Goal: Check status: Check status

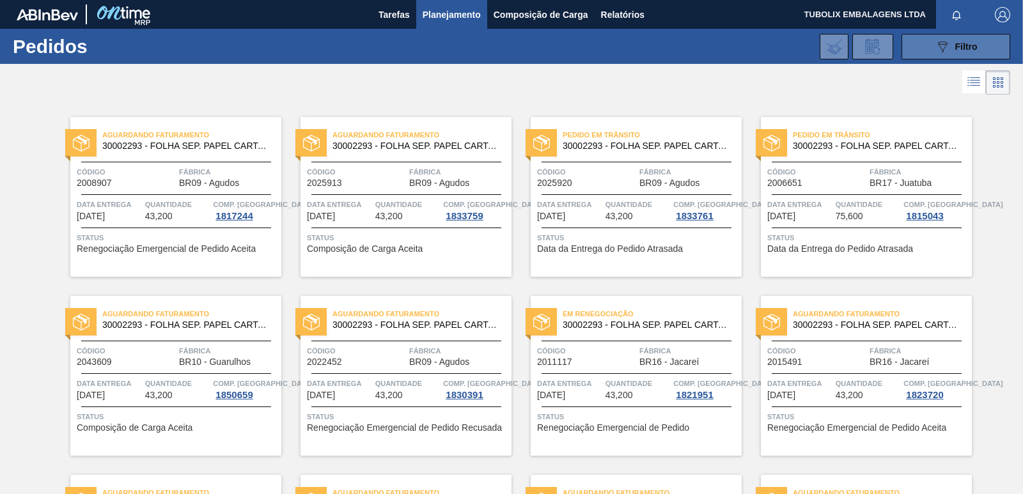
click at [940, 47] on icon "089F7B8B-B2A5-4AFE-B5C0-19BA573D28AC" at bounding box center [942, 46] width 15 height 15
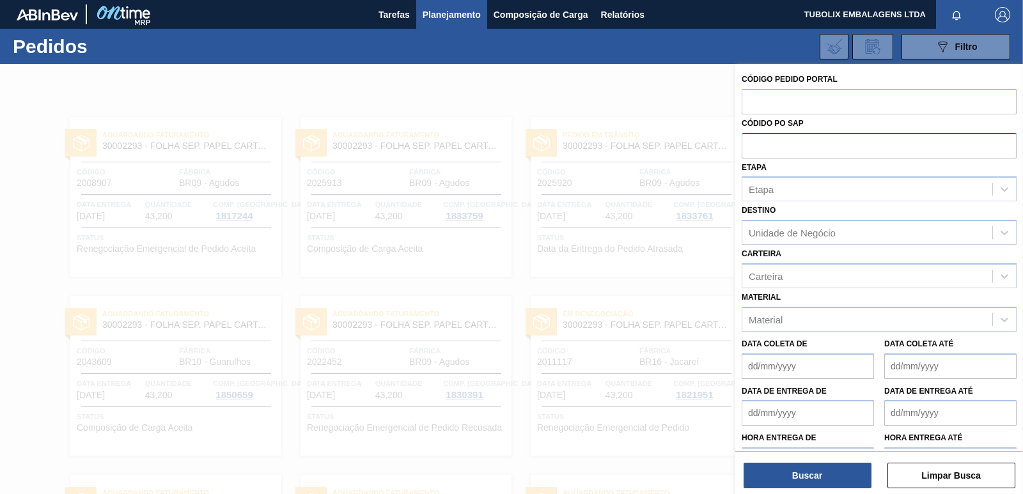
click at [776, 147] on input "text" at bounding box center [879, 145] width 275 height 24
click at [776, 102] on input "text" at bounding box center [879, 101] width 275 height 24
type input "2043889"
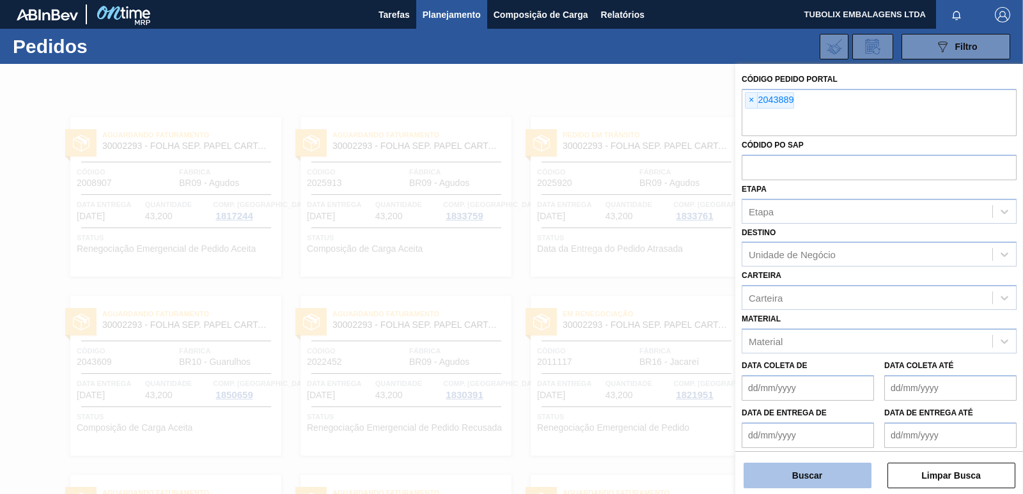
click at [777, 474] on button "Buscar" at bounding box center [808, 476] width 128 height 26
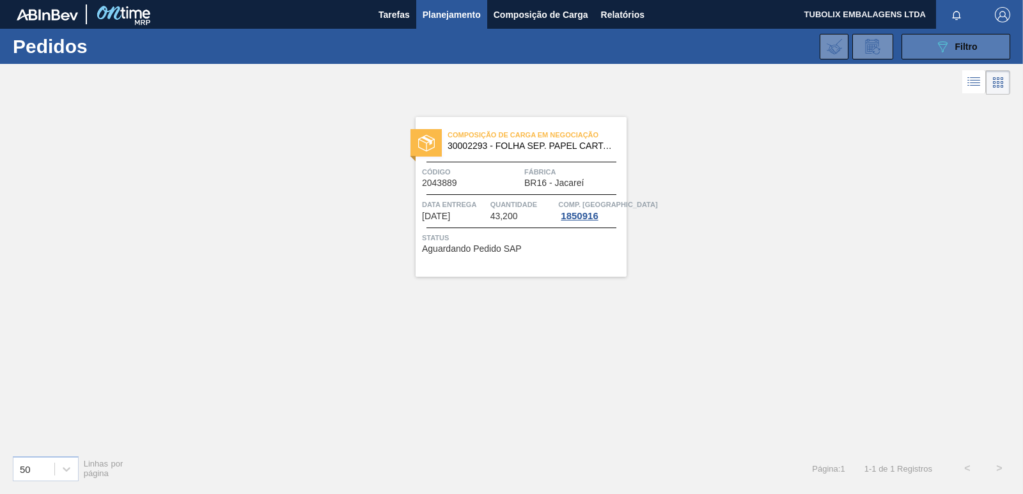
click at [939, 47] on icon "089F7B8B-B2A5-4AFE-B5C0-19BA573D28AC" at bounding box center [942, 46] width 15 height 15
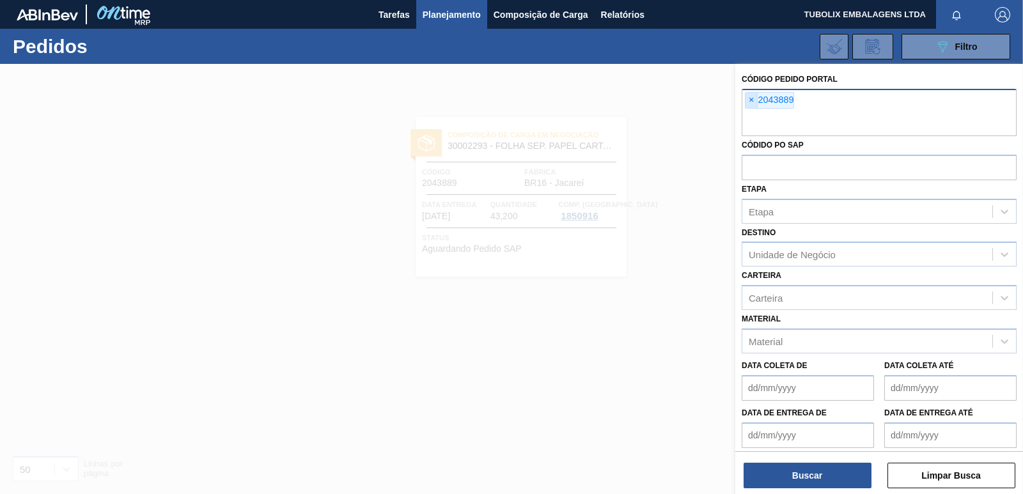
click at [752, 102] on span "×" at bounding box center [752, 100] width 12 height 15
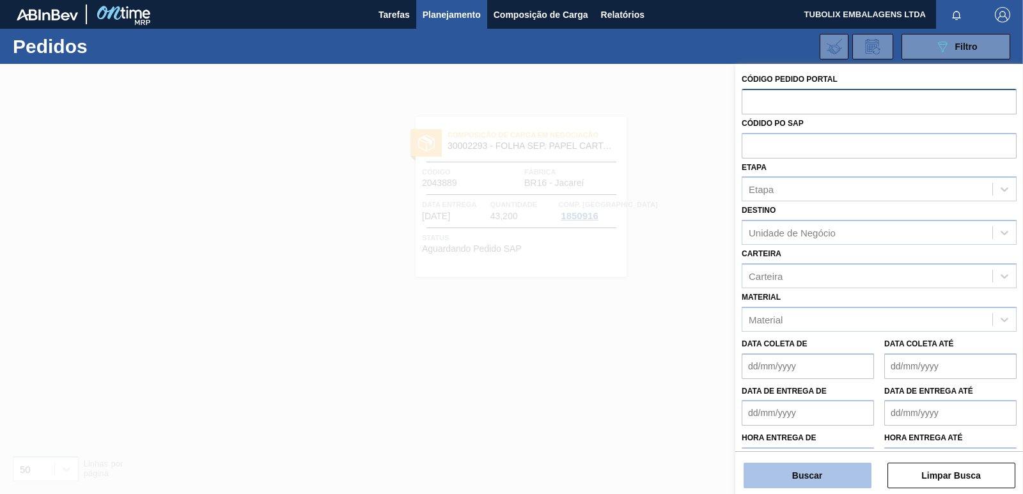
click at [793, 473] on button "Buscar" at bounding box center [808, 476] width 128 height 26
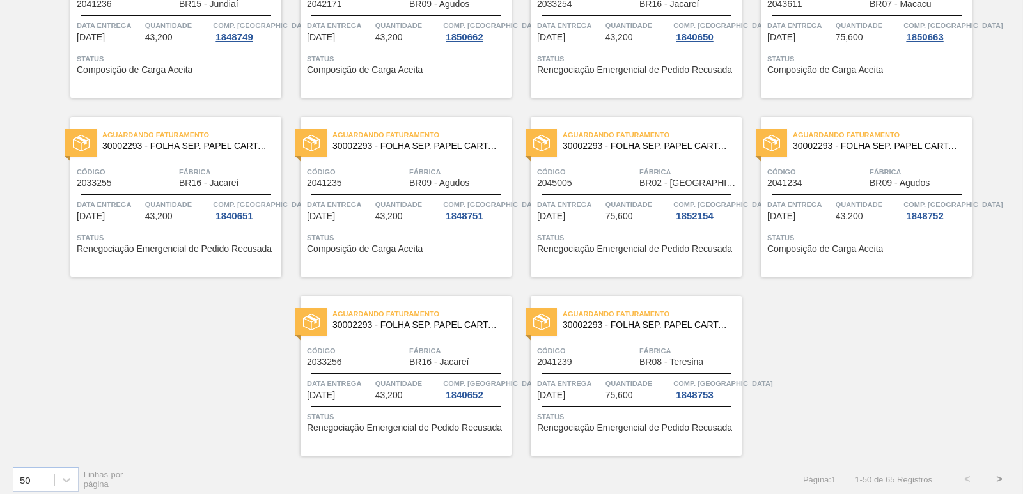
scroll to position [1978, 0]
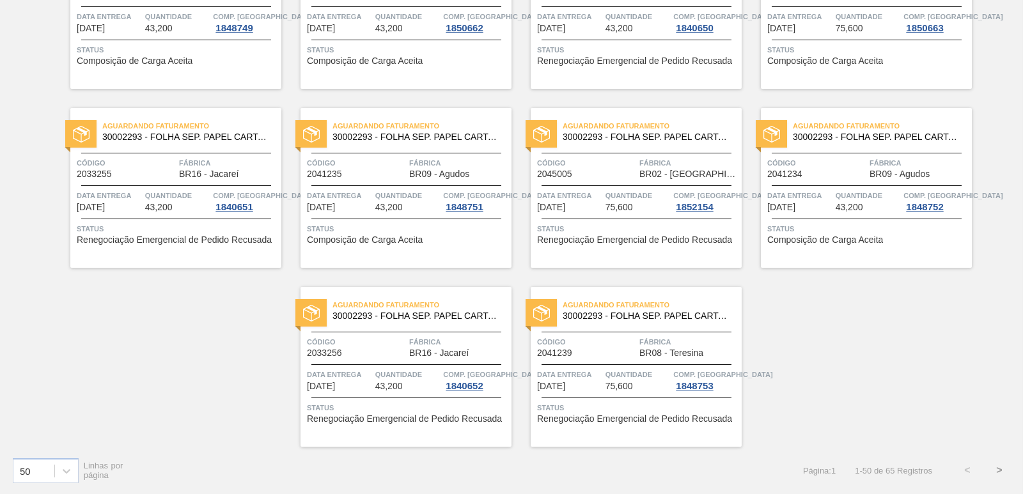
click at [995, 472] on button ">" at bounding box center [999, 471] width 32 height 32
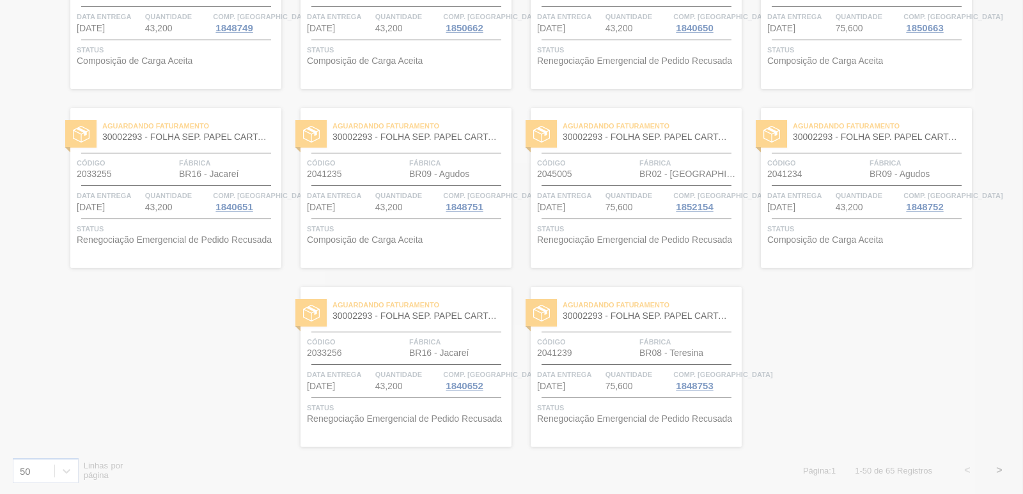
scroll to position [367, 0]
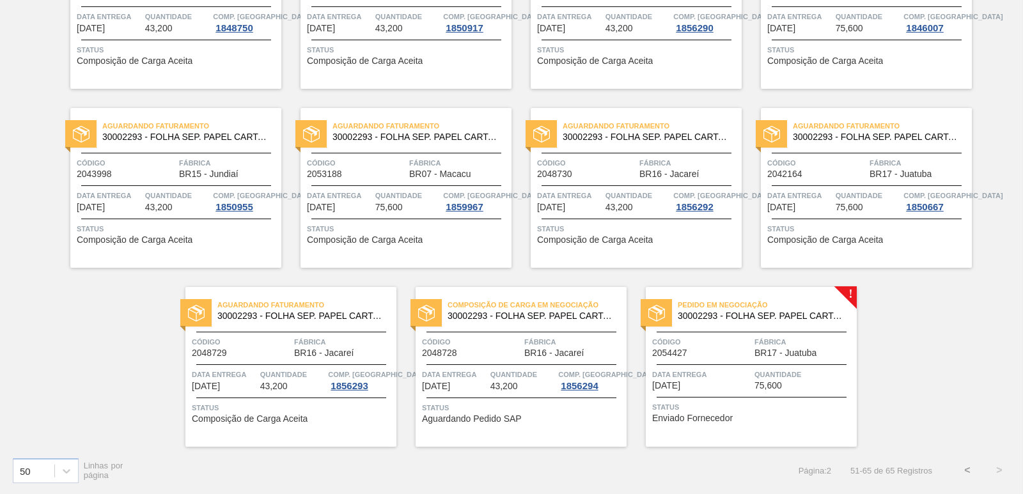
click at [679, 364] on div at bounding box center [752, 364] width 190 height 1
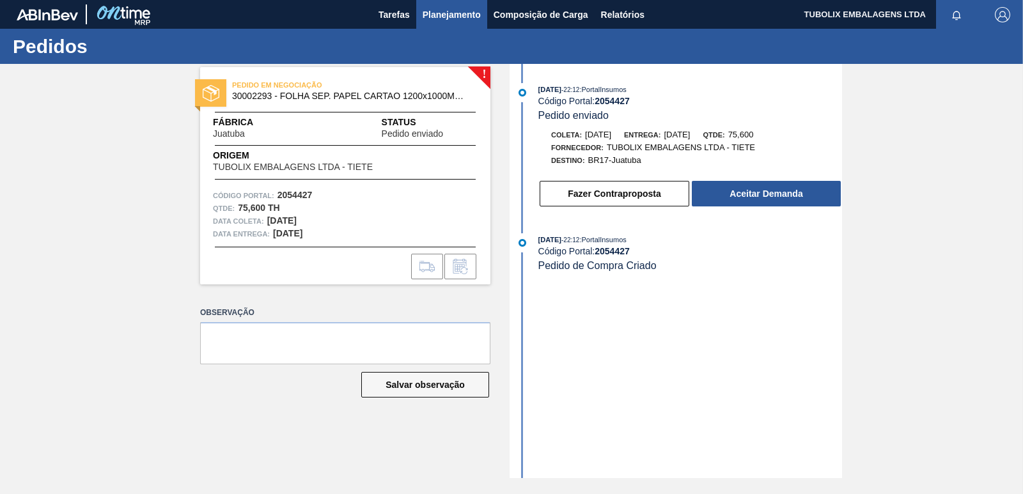
click at [434, 9] on span "Planejamento" at bounding box center [452, 14] width 58 height 15
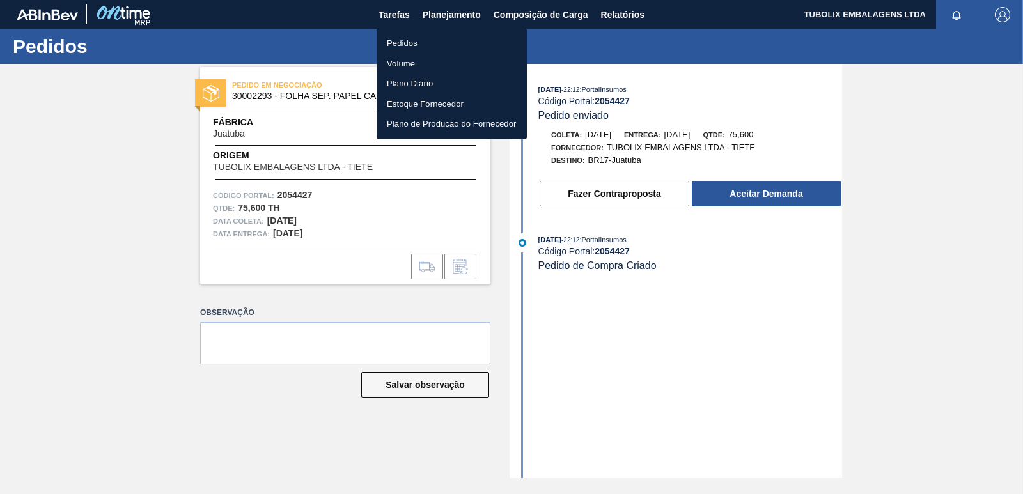
click at [412, 34] on li "Pedidos" at bounding box center [452, 43] width 150 height 20
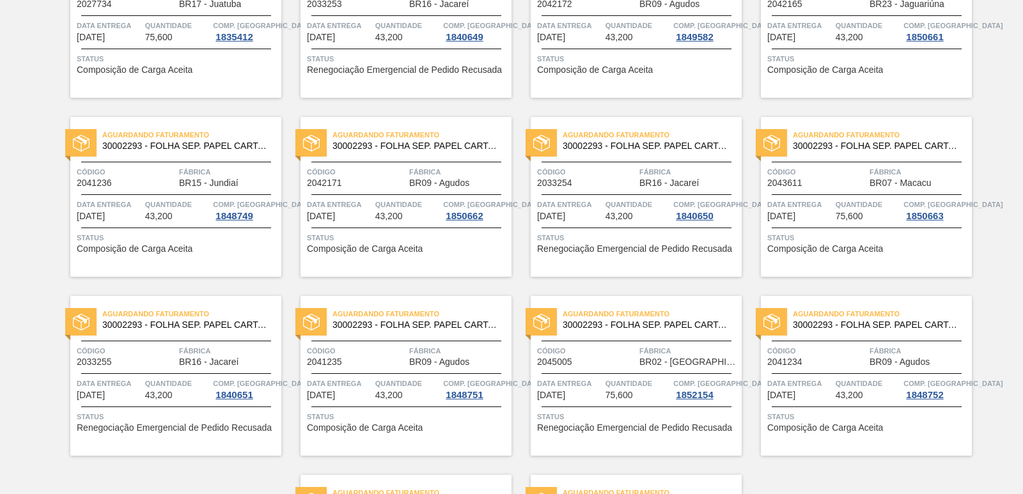
scroll to position [1978, 0]
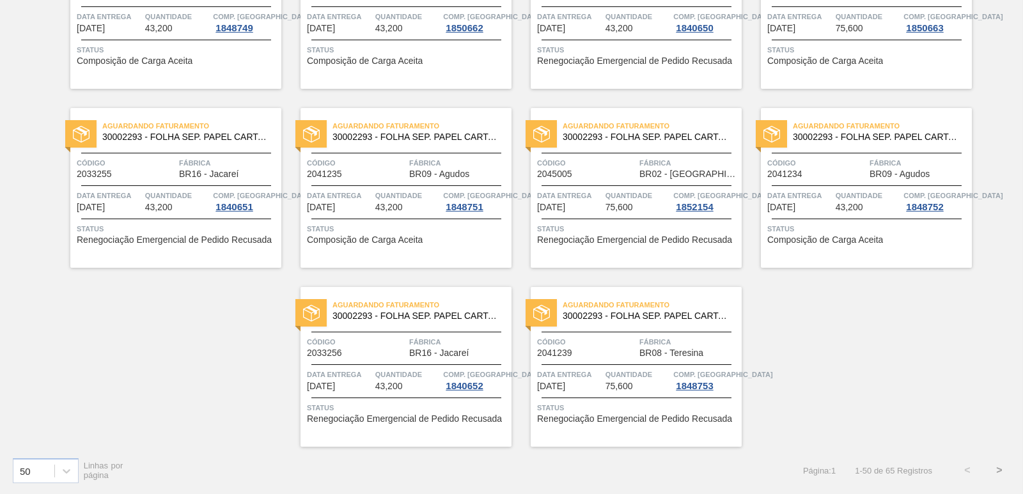
click at [999, 467] on button ">" at bounding box center [999, 471] width 32 height 32
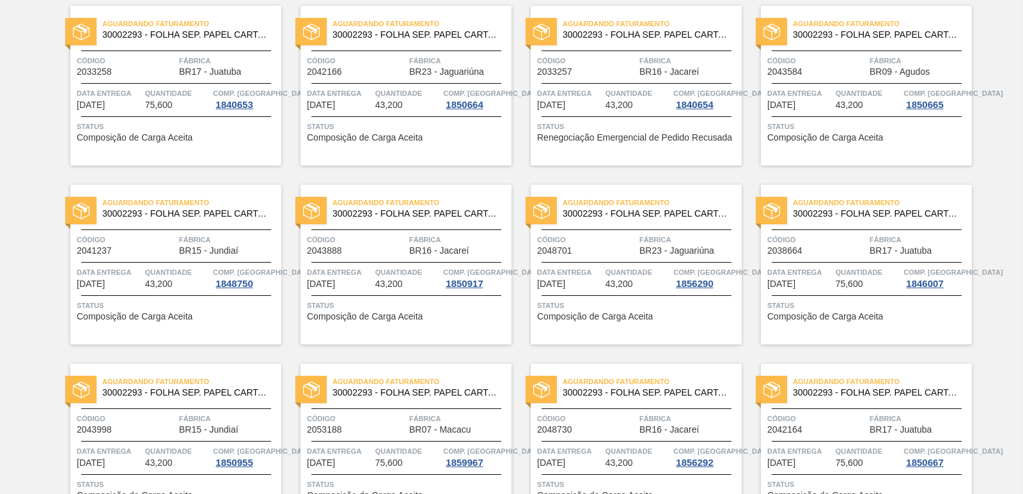
scroll to position [0, 0]
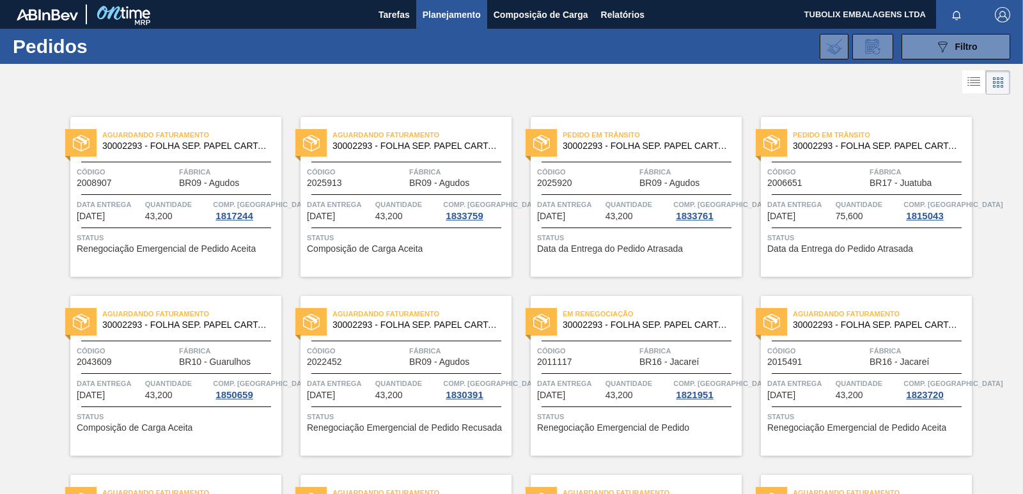
click at [395, 160] on div "Aguardando Faturamento 30002293 - FOLHA SEP. PAPEL CARTAO 1200x1000M 350g Códig…" at bounding box center [406, 197] width 211 height 160
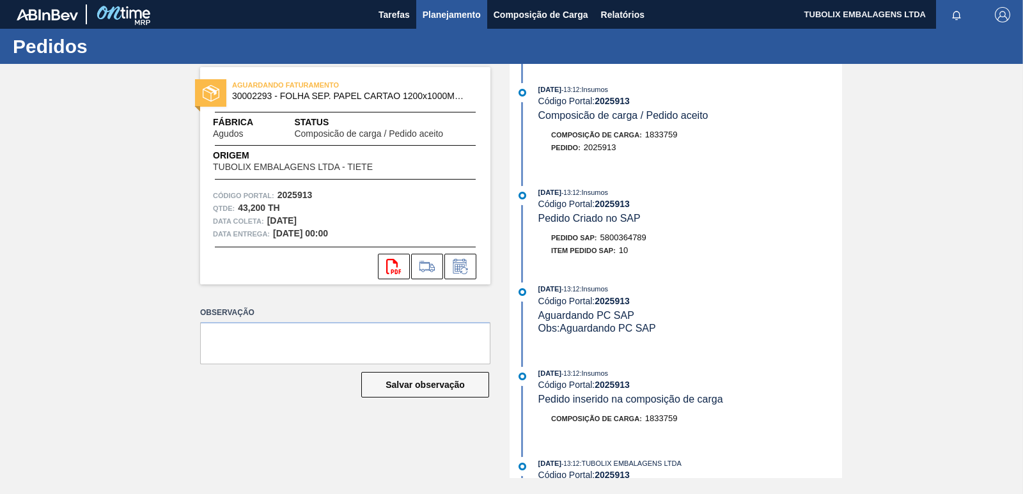
click at [449, 19] on span "Planejamento" at bounding box center [452, 14] width 58 height 15
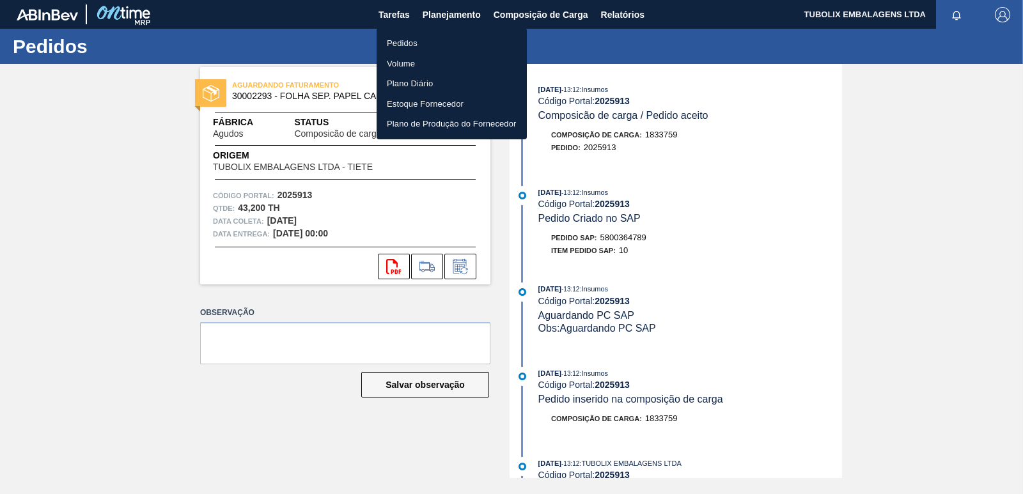
click at [400, 48] on li "Pedidos" at bounding box center [452, 43] width 150 height 20
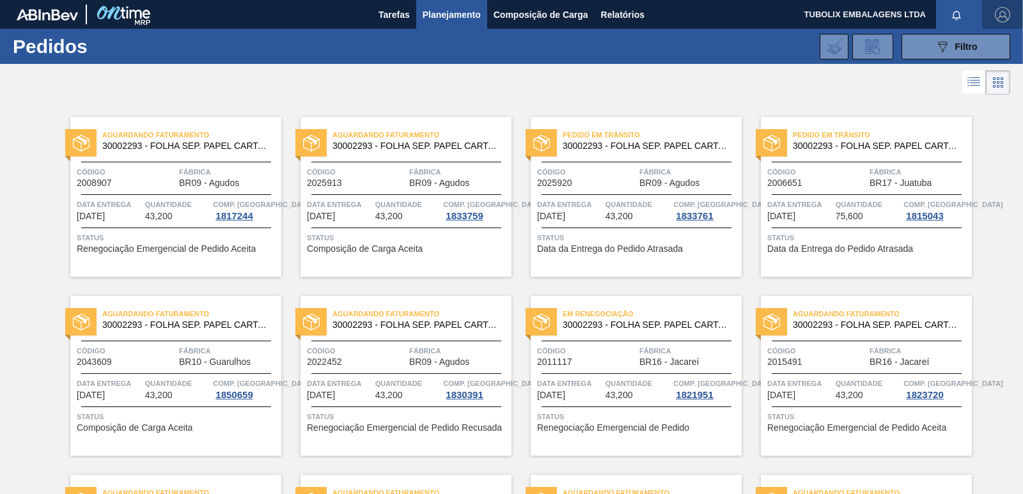
click at [1006, 16] on img "button" at bounding box center [1002, 14] width 15 height 15
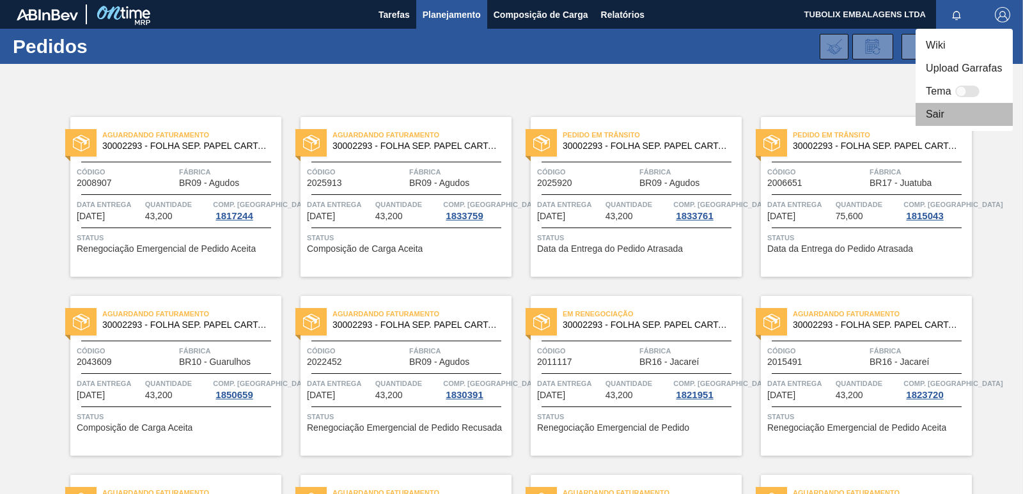
click at [949, 116] on li "Sair" at bounding box center [964, 114] width 97 height 23
